Goal: Navigation & Orientation: Find specific page/section

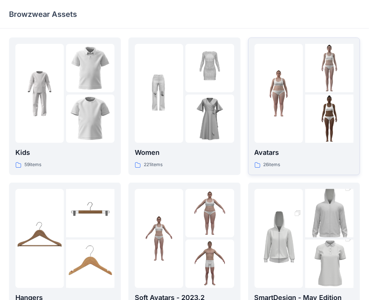
click at [276, 155] on p "Avatars" at bounding box center [303, 152] width 99 height 10
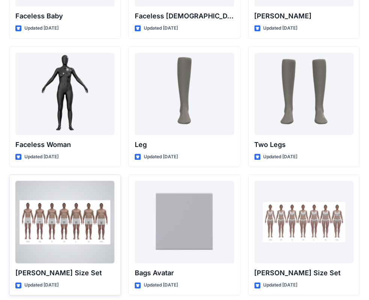
scroll to position [712, 0]
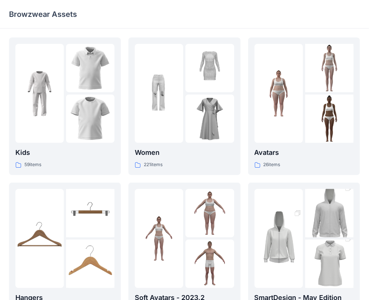
scroll to position [150, 0]
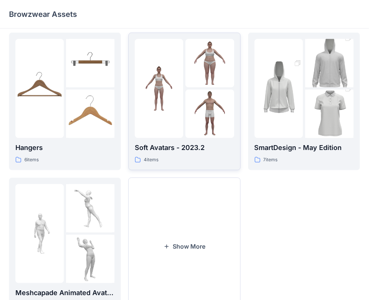
click at [167, 147] on p "Soft Avatars - 2023.2" at bounding box center [184, 147] width 99 height 10
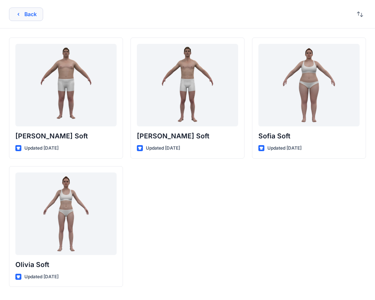
click at [33, 15] on button "Back" at bounding box center [26, 13] width 34 height 13
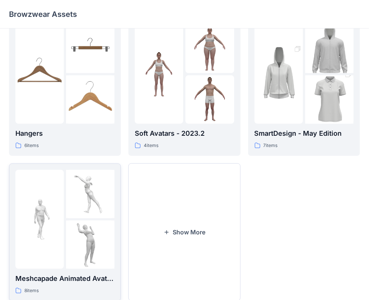
scroll to position [186, 0]
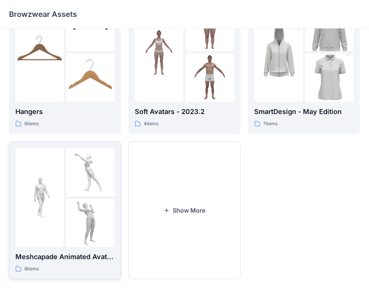
click at [75, 254] on p "Meshcapade Animated Avatars" at bounding box center [64, 257] width 99 height 10
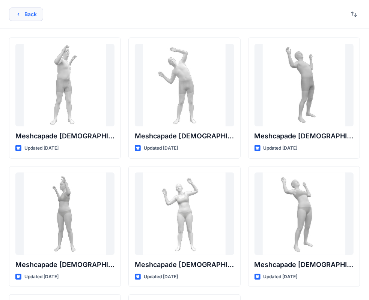
click at [37, 12] on button "Back" at bounding box center [26, 13] width 34 height 13
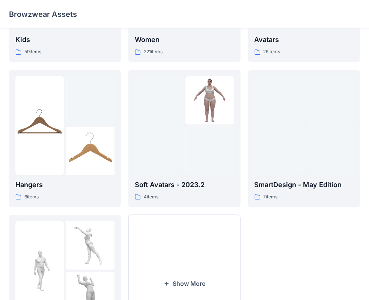
scroll to position [111, 0]
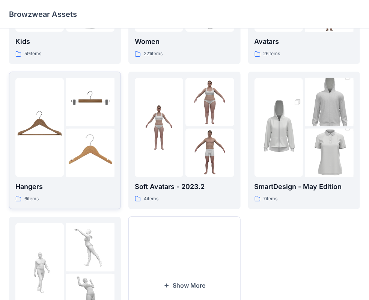
click at [49, 190] on p "Hangers" at bounding box center [64, 186] width 99 height 10
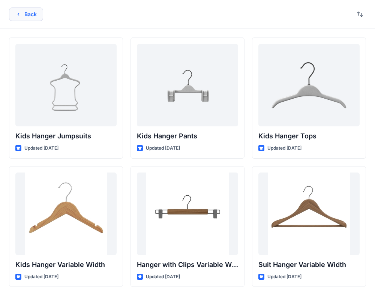
click at [21, 13] on icon "button" at bounding box center [18, 14] width 6 height 6
